Goal: Information Seeking & Learning: Learn about a topic

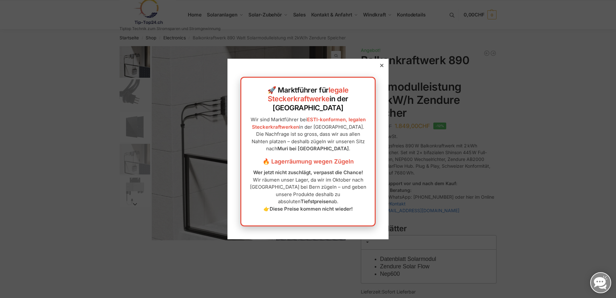
click at [380, 67] on icon at bounding box center [381, 65] width 3 height 3
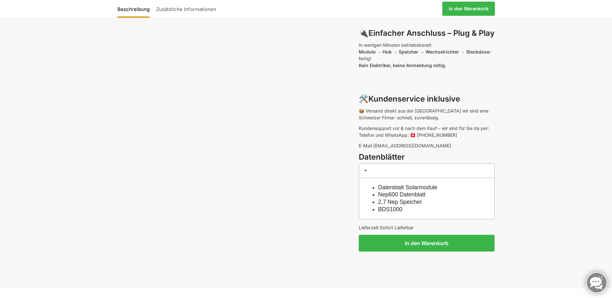
scroll to position [484, 0]
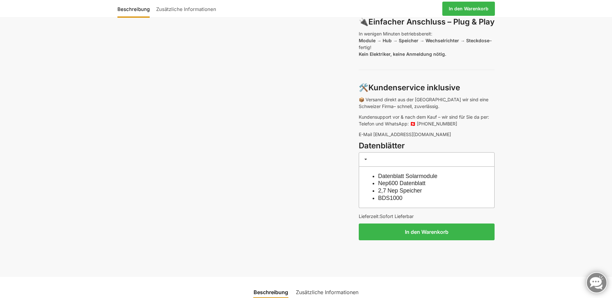
click at [397, 173] on link "Datenblatt Solarmodule" at bounding box center [407, 176] width 59 height 6
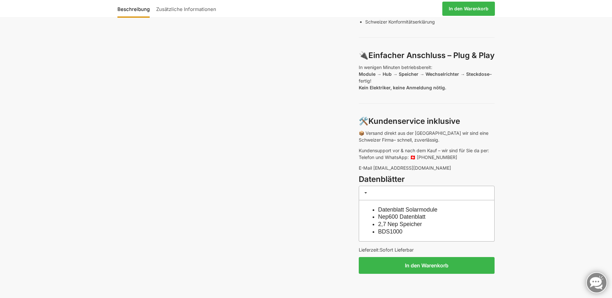
scroll to position [451, 0]
click at [411, 213] on link "Nep600 Datenblatt" at bounding box center [401, 216] width 47 height 6
